Goal: Information Seeking & Learning: Learn about a topic

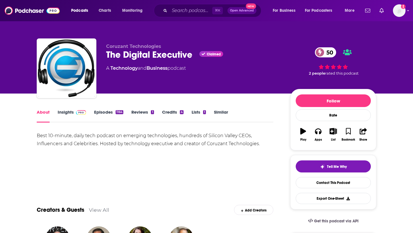
scroll to position [40, 0]
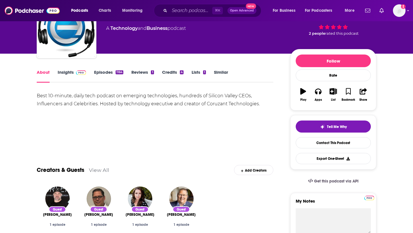
click at [70, 73] on link "Insights" at bounding box center [72, 75] width 28 height 13
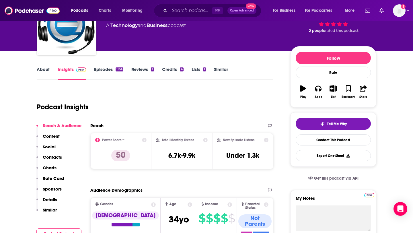
scroll to position [51, 0]
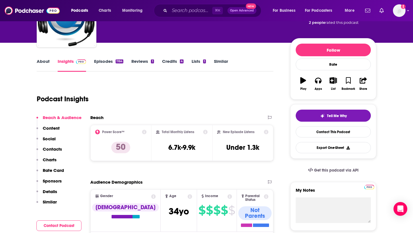
click at [40, 61] on link "About" at bounding box center [43, 65] width 13 height 13
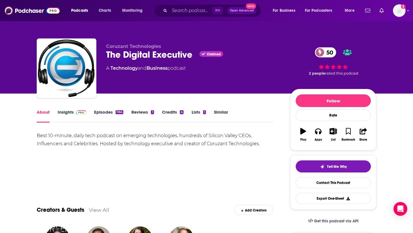
drag, startPoint x: 261, startPoint y: 143, endPoint x: 122, endPoint y: 148, distance: 138.9
click at [122, 148] on div "Best 10-minute, daily tech podcast on emerging technologies, hundreds of Silico…" at bounding box center [155, 152] width 237 height 40
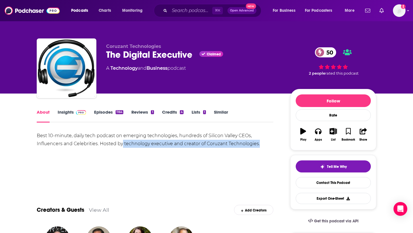
drag, startPoint x: 121, startPoint y: 142, endPoint x: 259, endPoint y: 146, distance: 138.0
click at [259, 146] on div "Best 10-minute, daily tech podcast on emerging technologies, hundreds of Silico…" at bounding box center [155, 140] width 237 height 16
copy div "technology executive and creator of Coruzant Technologies."
click at [104, 114] on link "Episodes 1164" at bounding box center [108, 115] width 29 height 13
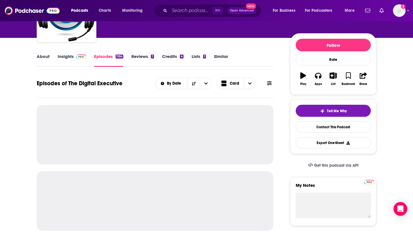
scroll to position [64, 0]
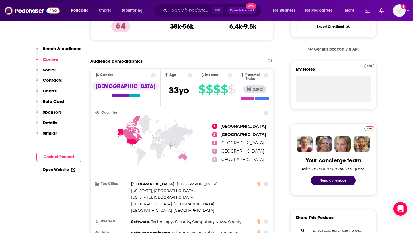
scroll to position [159, 0]
